Goal: Task Accomplishment & Management: Use online tool/utility

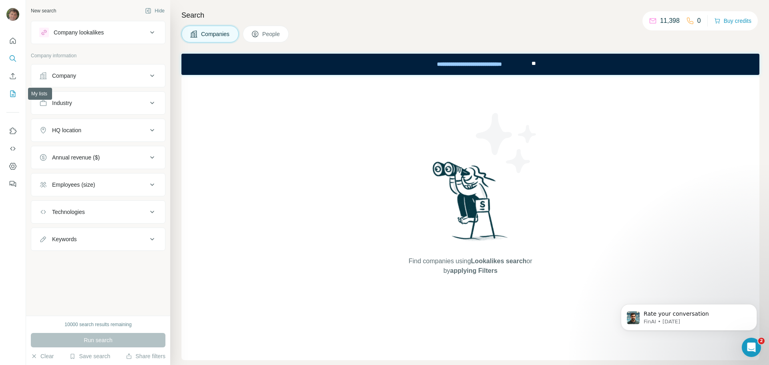
click at [10, 93] on icon "My lists" at bounding box center [13, 94] width 8 height 8
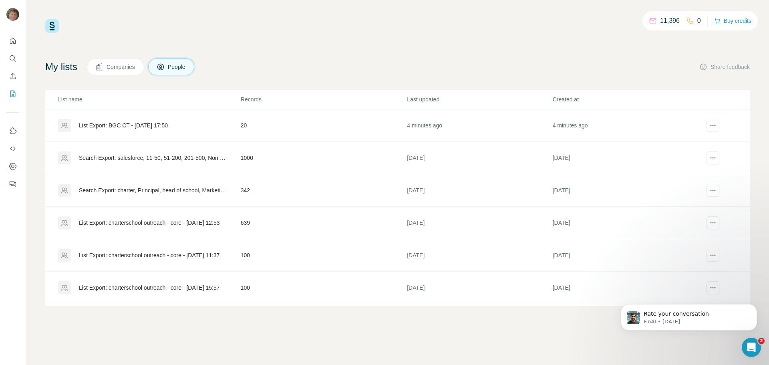
click at [110, 123] on div "List Export: BGC CT - [DATE] 17:50" at bounding box center [123, 125] width 89 height 8
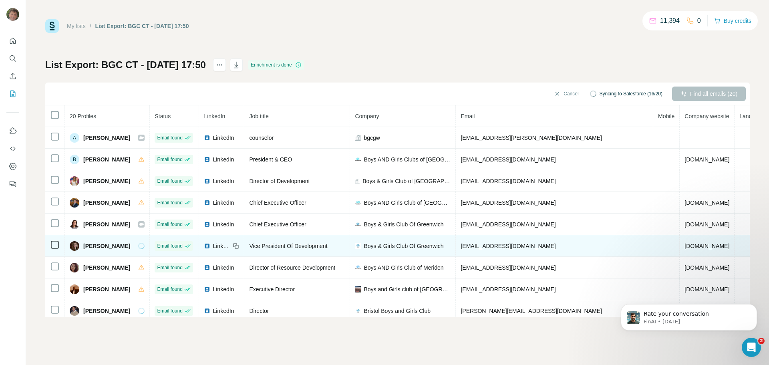
scroll to position [247, 0]
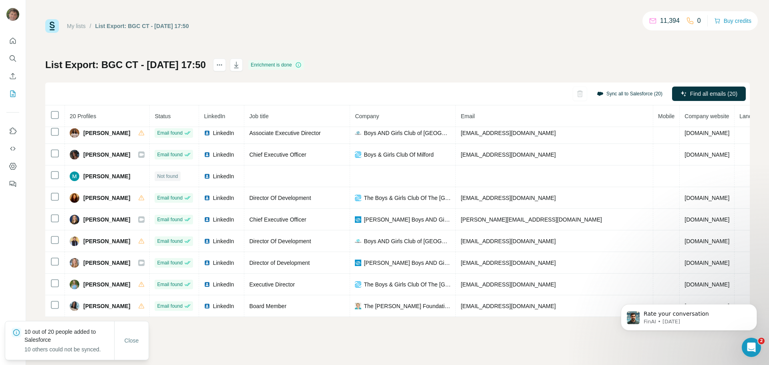
click at [627, 92] on button "Sync all to Salesforce (20)" at bounding box center [629, 94] width 77 height 12
click at [240, 65] on icon "button" at bounding box center [236, 65] width 8 height 8
